Goal: Information Seeking & Learning: Learn about a topic

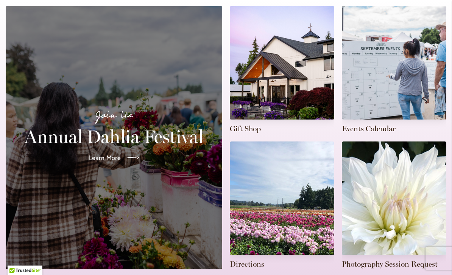
scroll to position [189, 0]
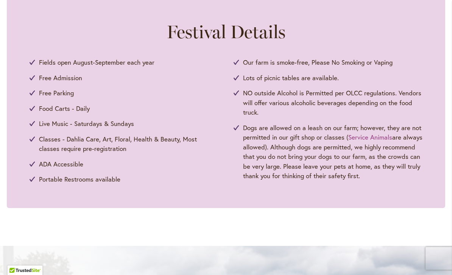
scroll to position [389, 0]
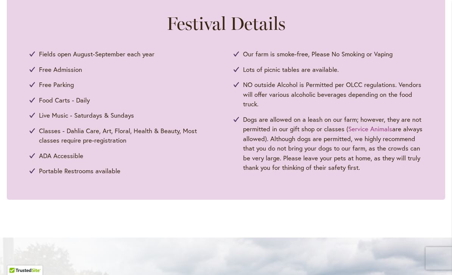
click at [51, 103] on span "Food Carts - Daily" at bounding box center [64, 100] width 51 height 10
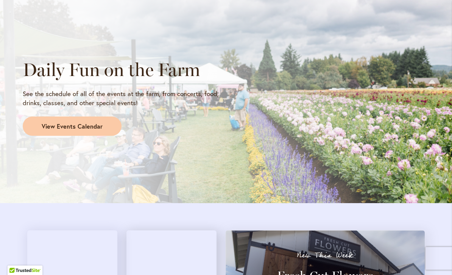
scroll to position [635, 0]
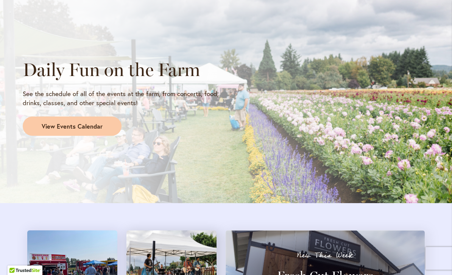
click at [80, 125] on span "View Events Calendar" at bounding box center [72, 126] width 61 height 9
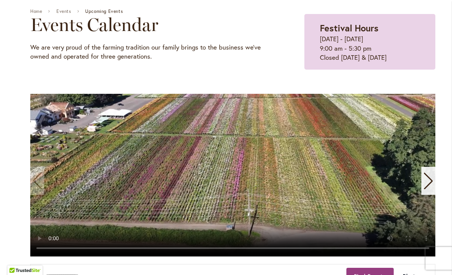
scroll to position [85, 0]
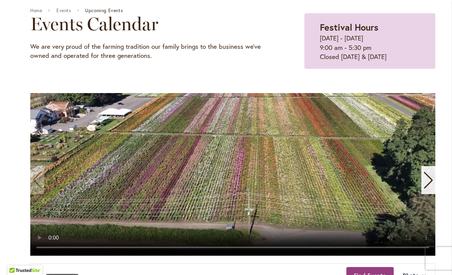
click at [228, 173] on video "1 / 11" at bounding box center [232, 174] width 405 height 163
click at [230, 176] on video "1 / 11" at bounding box center [232, 174] width 405 height 163
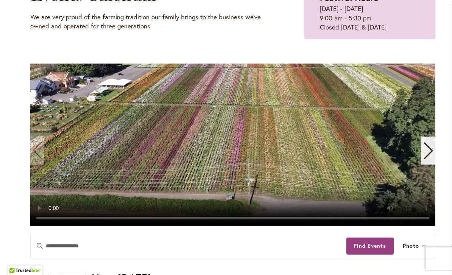
scroll to position [114, 0]
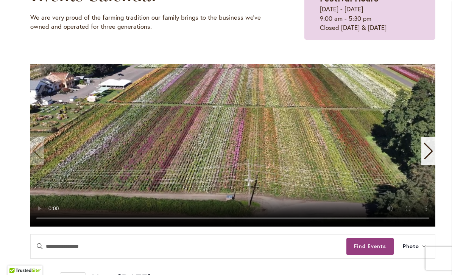
click at [359, 248] on button "Find Events" at bounding box center [369, 246] width 47 height 17
click at [229, 148] on video "1 / 11" at bounding box center [232, 145] width 405 height 163
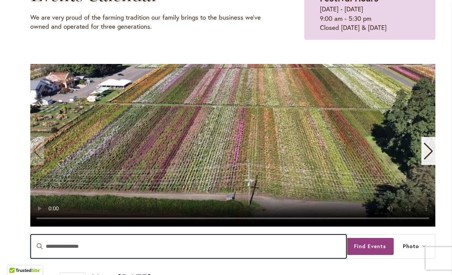
click at [294, 246] on input "Enter Keyword. Search for Events by Keyword." at bounding box center [189, 247] width 316 height 24
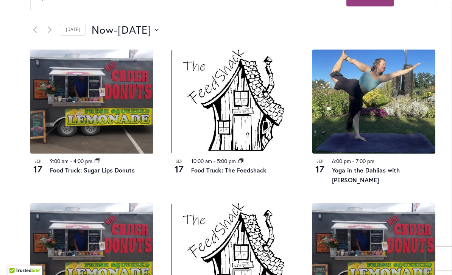
scroll to position [364, 0]
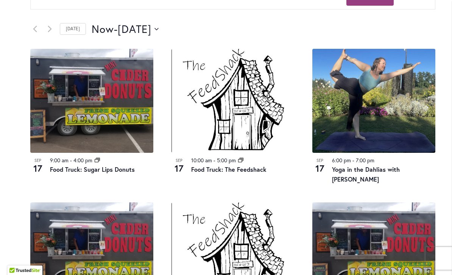
click at [71, 30] on link "[DATE]" at bounding box center [73, 29] width 26 height 12
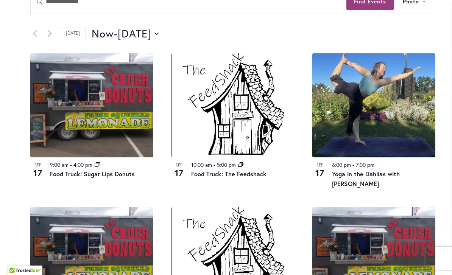
scroll to position [358, 0]
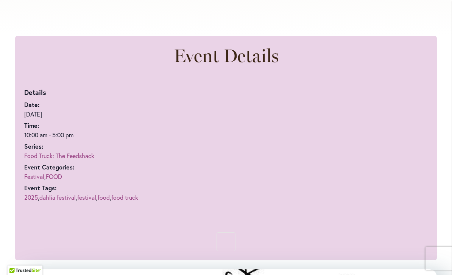
scroll to position [393, 0]
click at [60, 158] on link "Food Truck: The Feedshack" at bounding box center [59, 155] width 70 height 8
